Goal: Task Accomplishment & Management: Manage account settings

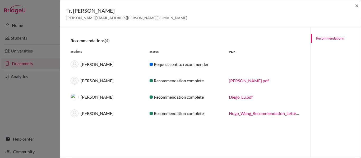
scroll to position [232, 0]
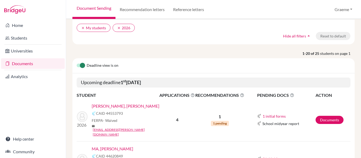
scroll to position [39, 0]
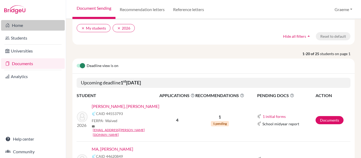
click at [15, 27] on link "Home" at bounding box center [33, 25] width 64 height 11
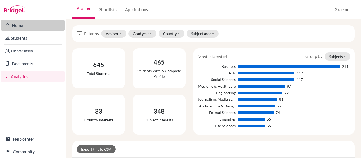
click at [19, 25] on link "Home" at bounding box center [33, 25] width 64 height 11
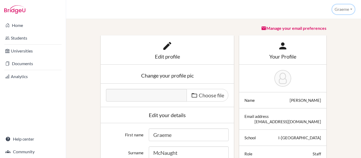
click at [344, 8] on button "Graeme" at bounding box center [343, 9] width 22 height 10
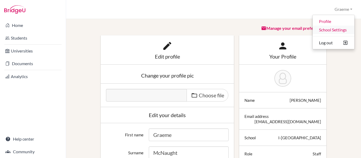
click at [338, 31] on link "School Settings" at bounding box center [334, 30] width 42 height 8
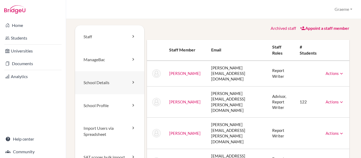
click at [99, 85] on link "School Details" at bounding box center [109, 82] width 69 height 23
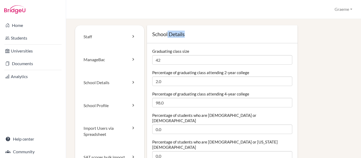
drag, startPoint x: 150, startPoint y: 50, endPoint x: 166, endPoint y: 37, distance: 20.4
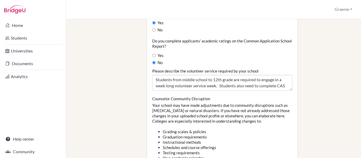
scroll to position [530, 0]
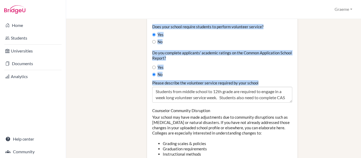
drag, startPoint x: 152, startPoint y: 35, endPoint x: 273, endPoint y: 71, distance: 126.7
copy div "School Details Graduating class size Percentage of graduating class attending 2…"
click at [168, 50] on label "Do you complete applicants' academic ratings on the Common Application School R…" at bounding box center [222, 55] width 140 height 11
copy div "School Details Graduating class size Percentage of graduating class attending 2…"
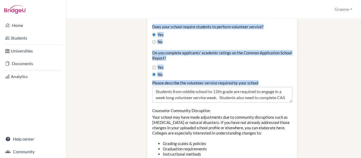
copy div "School Details Graduating class size Percentage of graduating class attending 2…"
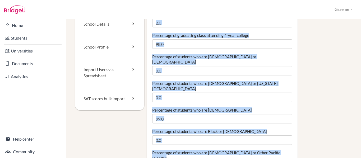
scroll to position [66, 0]
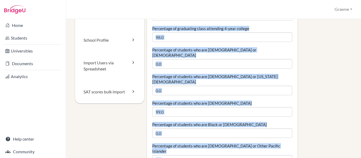
copy div "School Details Graduating class size Percentage of graduating class attending 2…"
click at [181, 101] on label "Percentage of students who are Asian" at bounding box center [202, 103] width 100 height 5
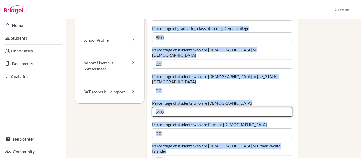
click at [181, 107] on input "99.0" at bounding box center [222, 112] width 140 height 10
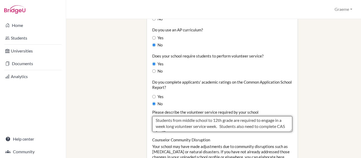
scroll to position [0, 0]
drag, startPoint x: 283, startPoint y: 114, endPoint x: 220, endPoint y: 96, distance: 65.6
click at [220, 110] on div "Please describe the volunteer service required by your school Students from mid…" at bounding box center [222, 121] width 140 height 22
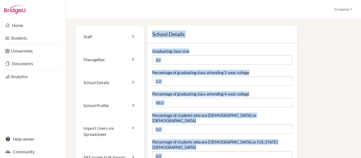
drag, startPoint x: 259, startPoint y: 96, endPoint x: 151, endPoint y: 35, distance: 124.8
copy div "School Details Graduating class size Percentage of graduating class attending 2…"
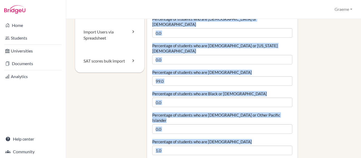
scroll to position [96, 0]
